Goal: Task Accomplishment & Management: Manage account settings

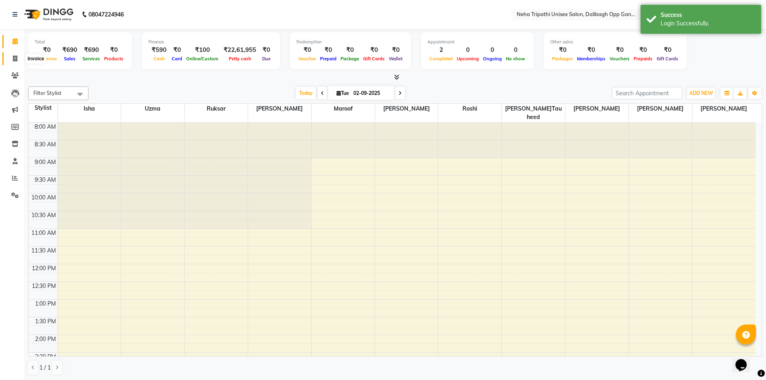
click at [16, 62] on span at bounding box center [15, 58] width 14 height 9
select select "service"
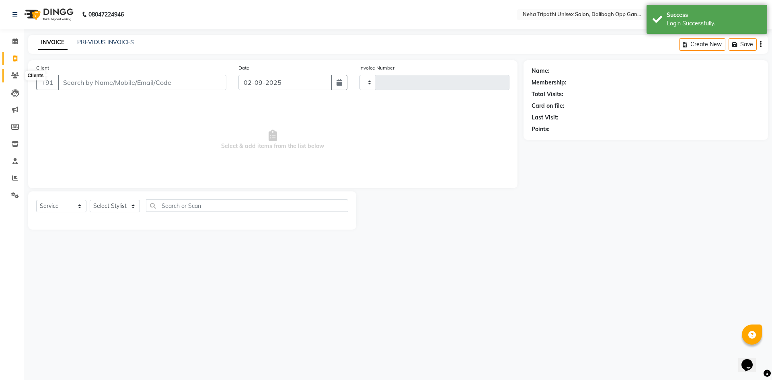
click at [19, 76] on span at bounding box center [15, 75] width 14 height 9
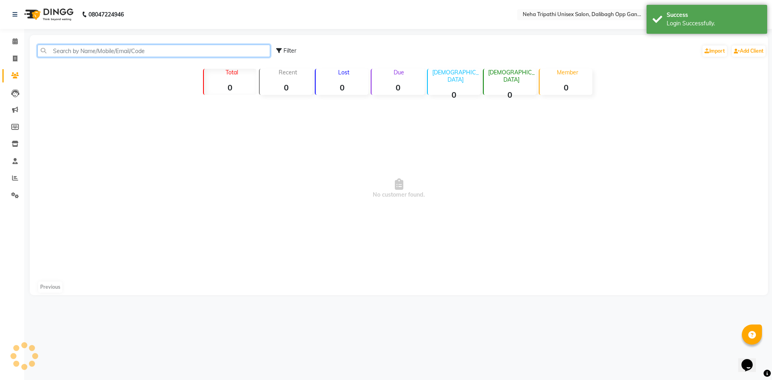
click at [114, 55] on input "text" at bounding box center [153, 51] width 233 height 12
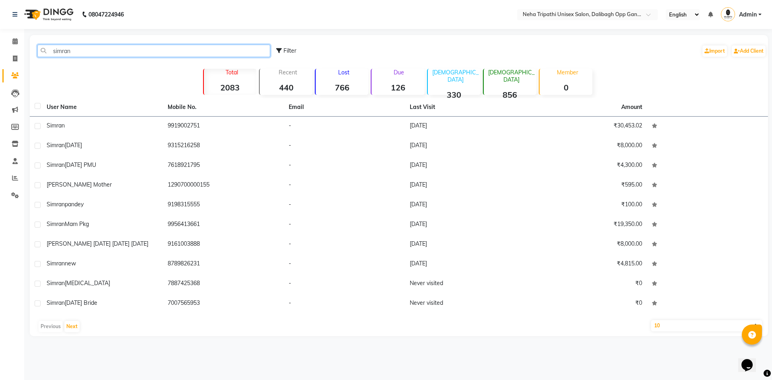
type input "simran"
